Goal: Transaction & Acquisition: Purchase product/service

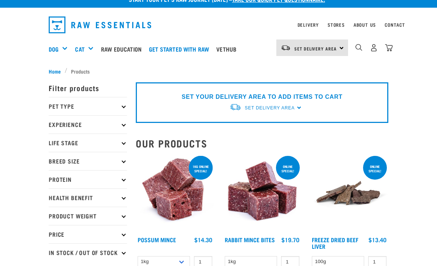
scroll to position [12, 0]
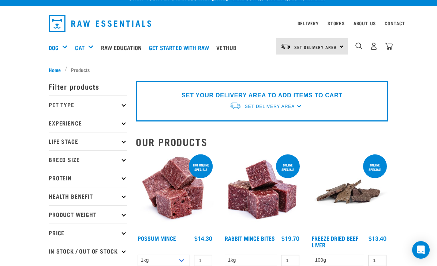
click at [0, 0] on div "Treats" at bounding box center [0, 0] width 0 height 0
click at [0, 0] on div "Bulk Treats" at bounding box center [0, 0] width 0 height 0
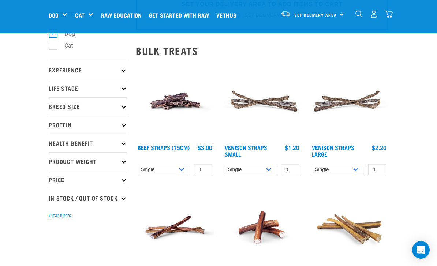
scroll to position [47, 0]
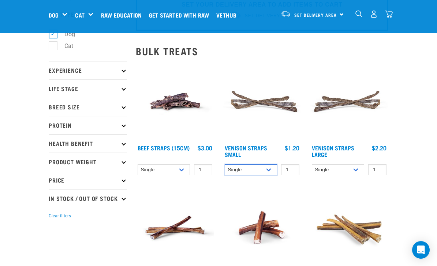
click at [273, 168] on select "Single 10 per pack 25 per pack" at bounding box center [251, 169] width 52 height 11
select select "337205"
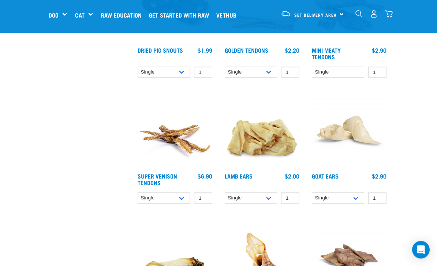
scroll to position [397, 0]
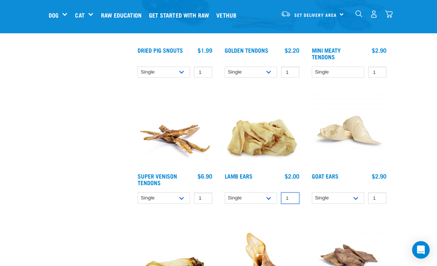
click at [292, 198] on input "1" at bounding box center [290, 197] width 18 height 11
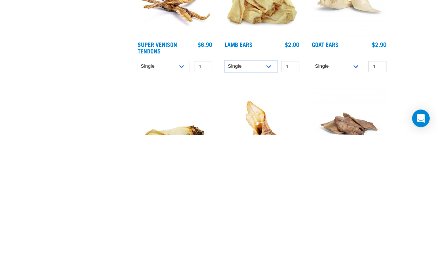
click at [269, 192] on select "Single 10 per pack 1kg" at bounding box center [251, 197] width 52 height 11
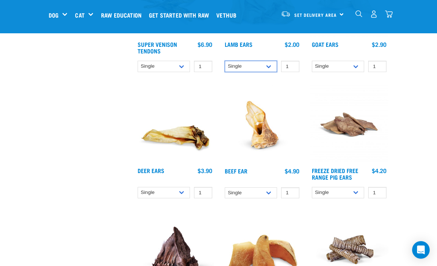
select select "124536"
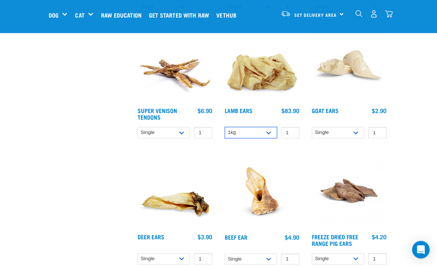
scroll to position [462, 0]
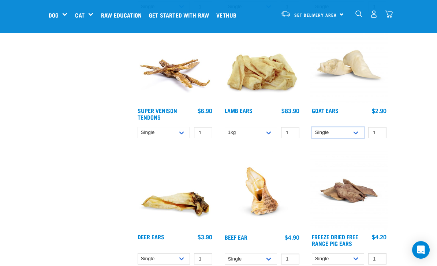
click at [356, 134] on select "Single 10 per pack 25 per pack" at bounding box center [338, 132] width 52 height 11
select select "682005"
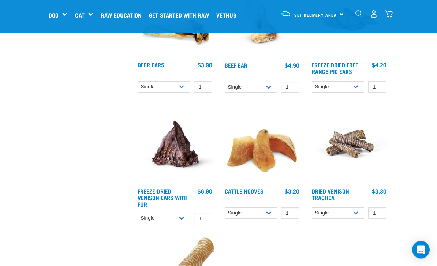
scroll to position [634, 0]
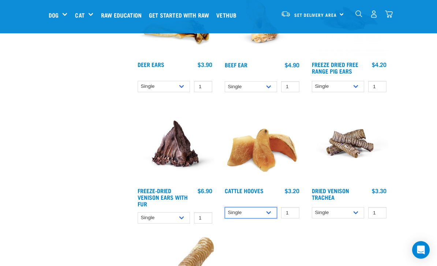
click at [267, 211] on select "Single 10 per pack Bulk (30 pack)" at bounding box center [251, 212] width 52 height 11
select select "311894"
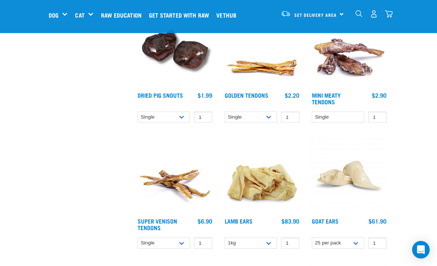
scroll to position [352, 0]
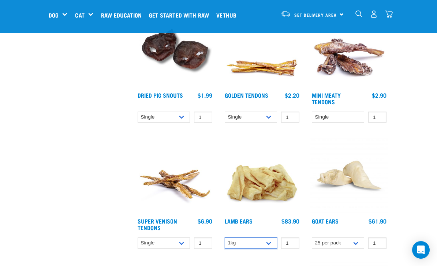
click at [274, 241] on select "Single 10 per pack 1kg" at bounding box center [251, 242] width 52 height 11
click at [273, 242] on select "Single 10 per pack 1kg" at bounding box center [251, 242] width 52 height 11
click at [271, 243] on select "Single 10 per pack 1kg" at bounding box center [251, 242] width 52 height 11
select select "124536"
click at [359, 243] on select "Single 10 per pack 25 per pack" at bounding box center [338, 242] width 52 height 11
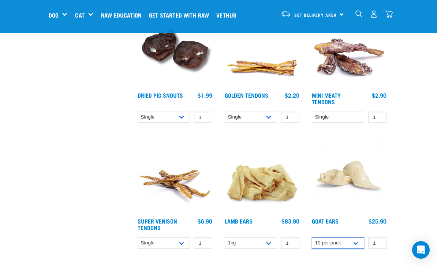
click at [360, 242] on select "Single 10 per pack 25 per pack" at bounding box center [338, 242] width 52 height 11
click at [359, 244] on select "Single 10 per pack 25 per pack" at bounding box center [338, 242] width 52 height 11
select select "682005"
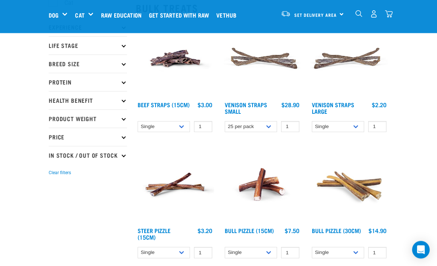
scroll to position [0, 0]
